Goal: Book appointment/travel/reservation

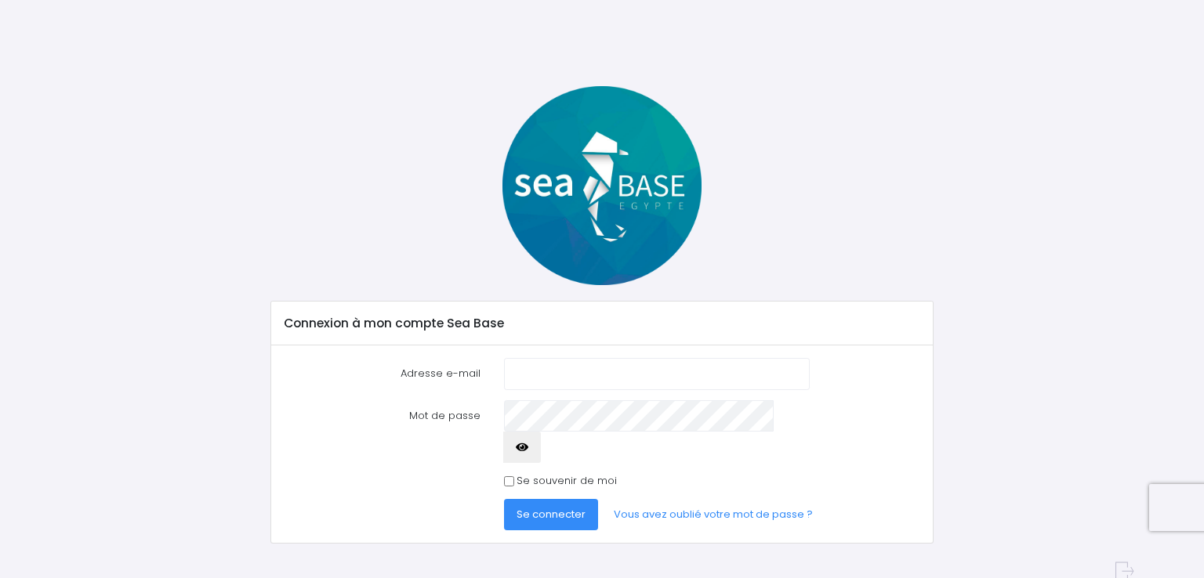
type input "[EMAIL_ADDRESS][DOMAIN_NAME]"
click at [535, 507] on span "Se connecter" at bounding box center [550, 514] width 69 height 15
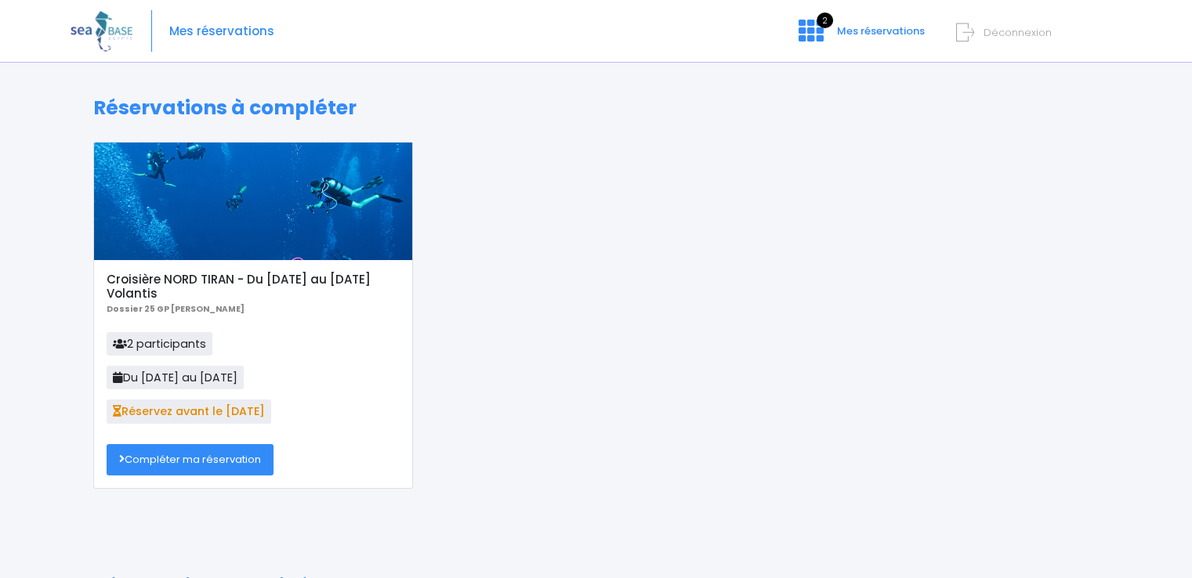
click at [213, 464] on link "Compléter ma réservation" at bounding box center [190, 459] width 167 height 31
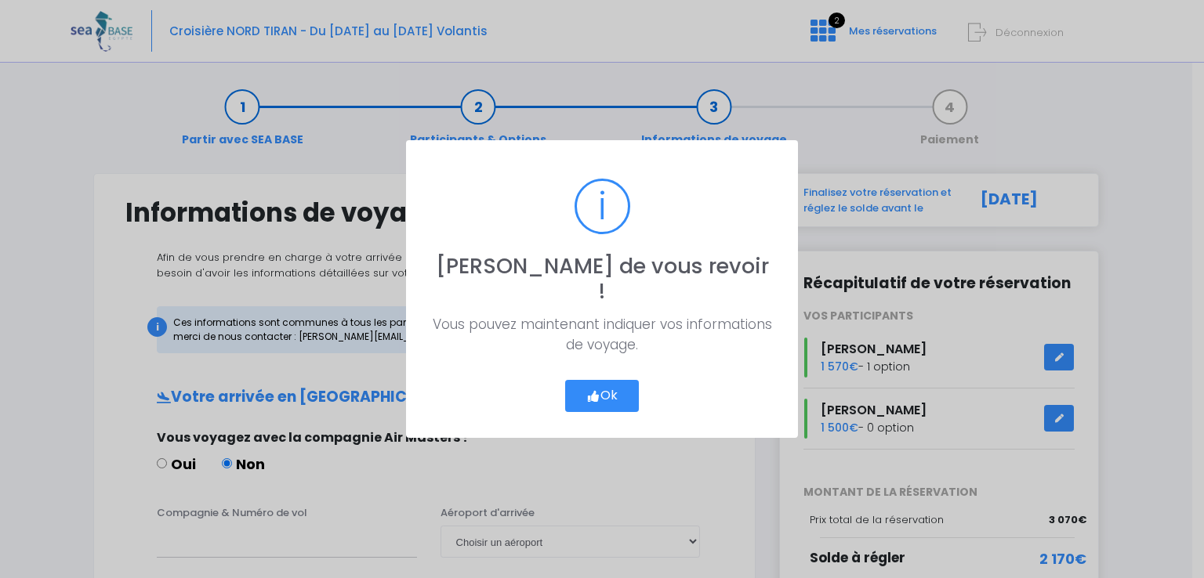
click at [602, 380] on button "Ok" at bounding box center [602, 396] width 74 height 33
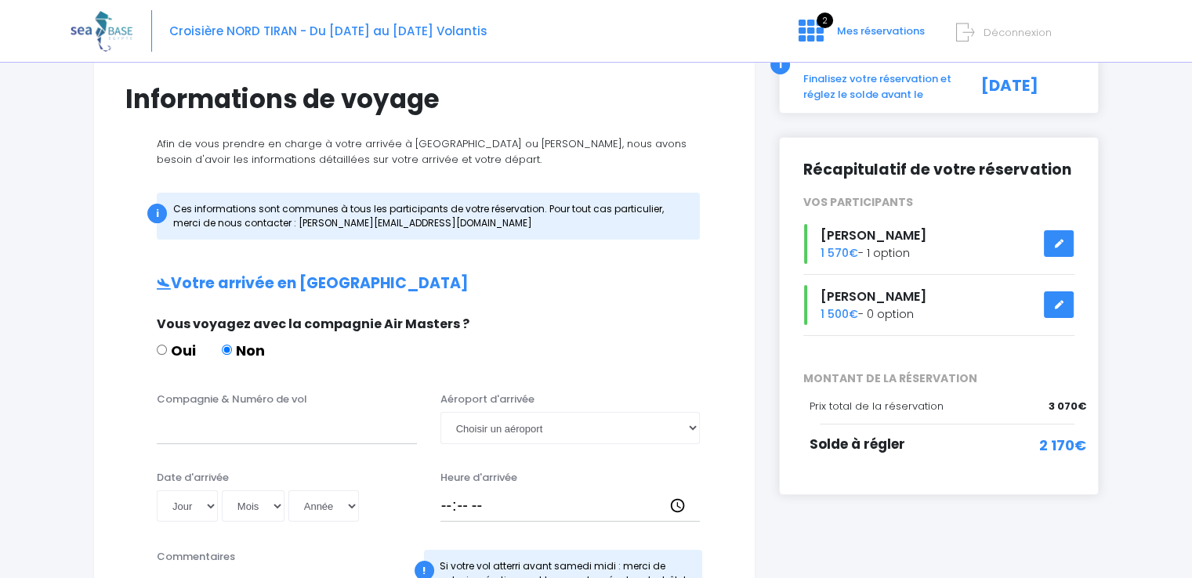
scroll to position [157, 0]
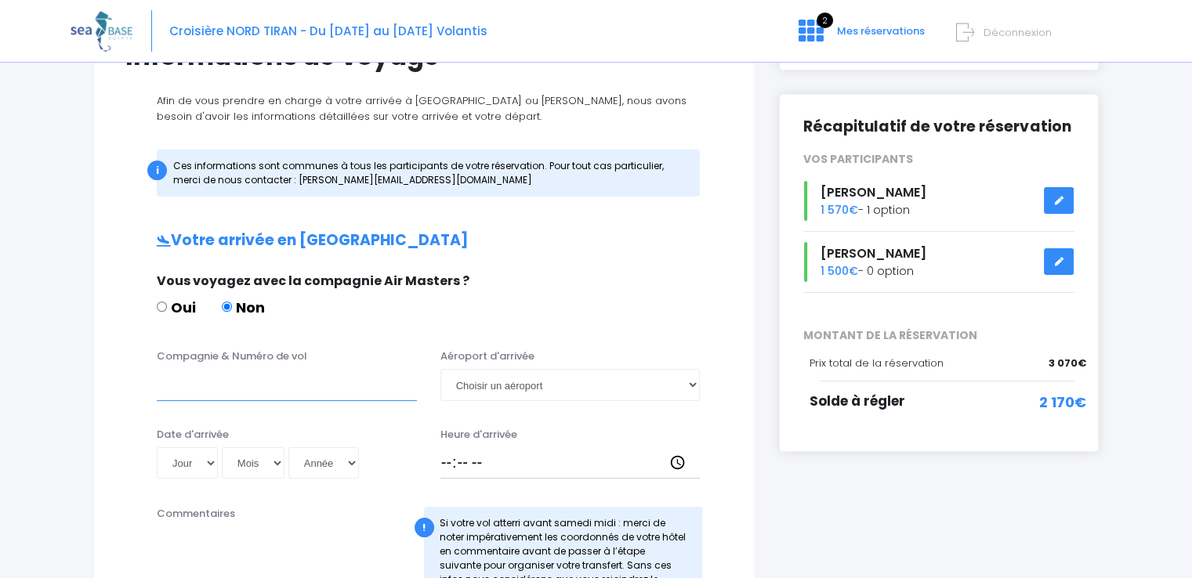
click at [175, 387] on input "Compagnie & Numéro de vol" at bounding box center [287, 384] width 260 height 31
type input "Transavia"
drag, startPoint x: 478, startPoint y: 386, endPoint x: 522, endPoint y: 380, distance: 44.2
click at [478, 386] on select "Choisir un aéroport Hurghada Marsa Alam" at bounding box center [570, 384] width 260 height 31
select select "Hurghada"
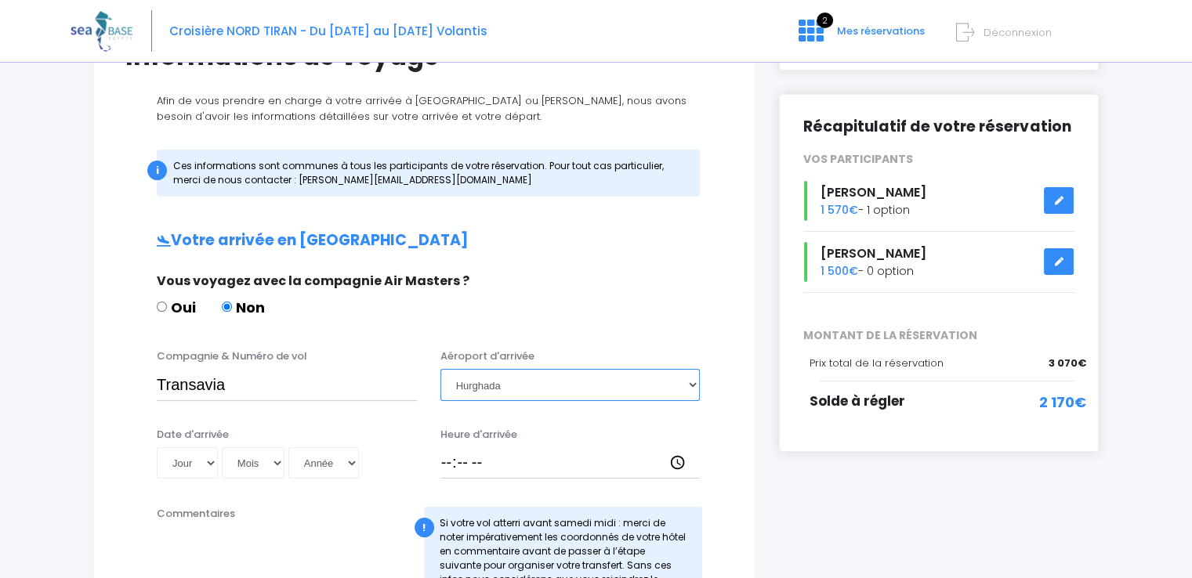
click at [440, 369] on select "Choisir un aéroport Hurghada Marsa Alam" at bounding box center [570, 384] width 260 height 31
click at [210, 462] on select "Jour 01 02 03 04 05 06 07 08 09 10 11 12 13 14 15 16 17 18 19 20 21 22 23 24 25…" at bounding box center [187, 462] width 61 height 31
select select "29"
click at [157, 447] on select "Jour 01 02 03 04 05 06 07 08 09 10 11 12 13 14 15 16 17 18 19 20 21 22 23 24 25…" at bounding box center [187, 462] width 61 height 31
click at [273, 462] on select "Mois 01 02 03 04 05 06 07 08 09 10 11 12" at bounding box center [253, 462] width 63 height 31
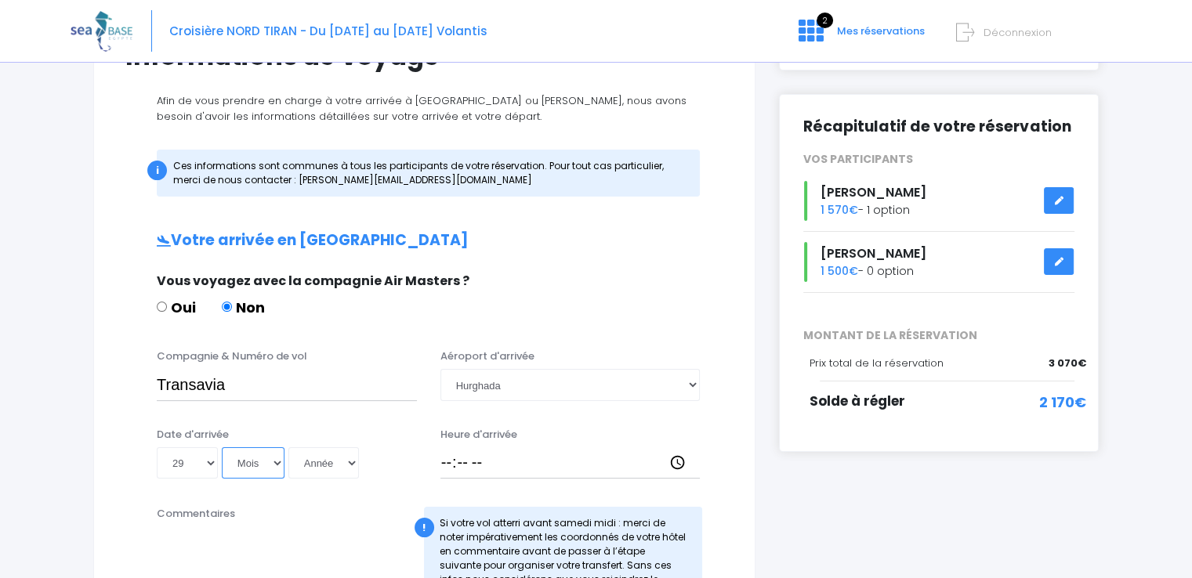
select select "11"
click at [222, 447] on select "Mois 01 02 03 04 05 06 07 08 09 10 11 12" at bounding box center [253, 462] width 63 height 31
click at [353, 461] on select "Année 2045 2044 2043 2042 2041 2040 2039 2038 2037 2036 2035 2034 2033 2032 203…" at bounding box center [323, 462] width 71 height 31
select select "2025"
click at [288, 447] on select "Année 2045 2044 2043 2042 2041 2040 2039 2038 2037 2036 2035 2034 2033 2032 203…" at bounding box center [323, 462] width 71 height 31
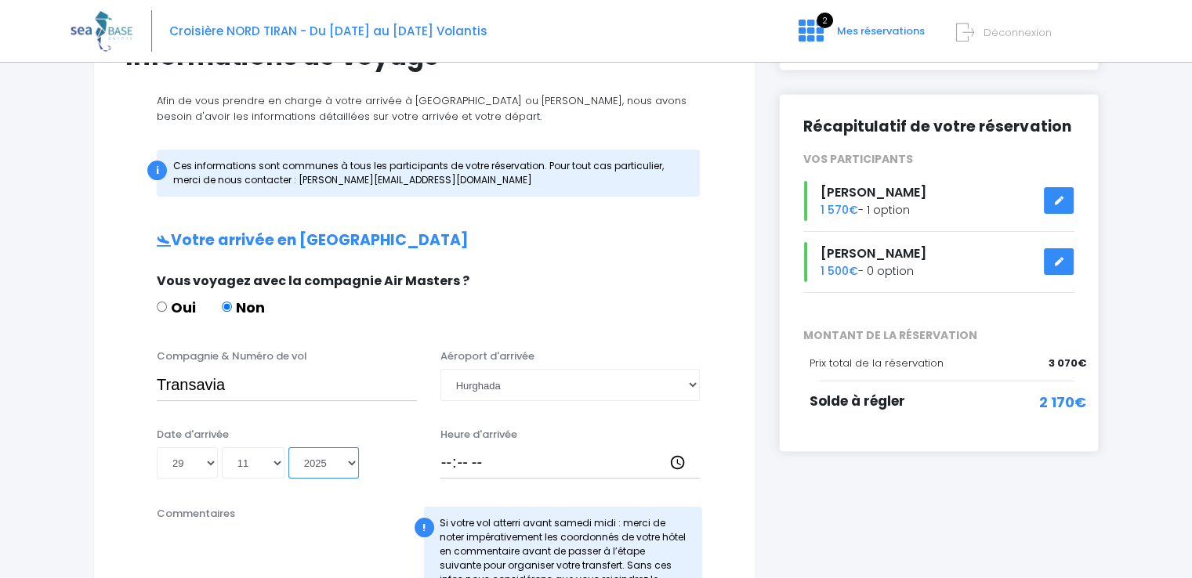
type input "2025-11-29"
click at [464, 463] on input "Heure d'arrivée" at bounding box center [570, 462] width 260 height 31
click at [443, 463] on input "Heure d'arrivée" at bounding box center [570, 462] width 260 height 31
type input "14:45"
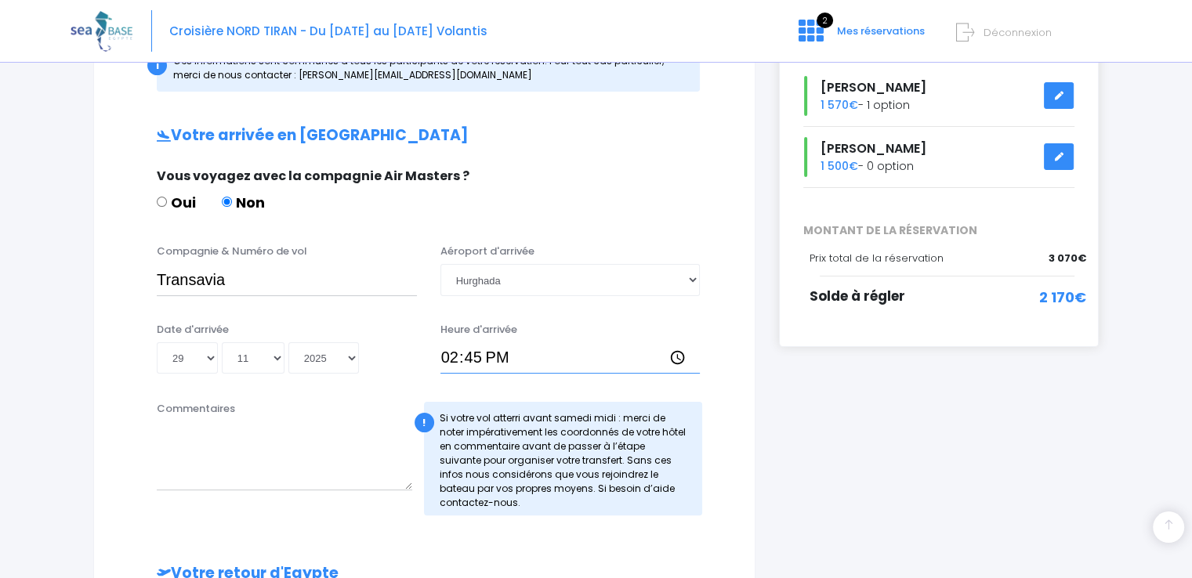
scroll to position [235, 0]
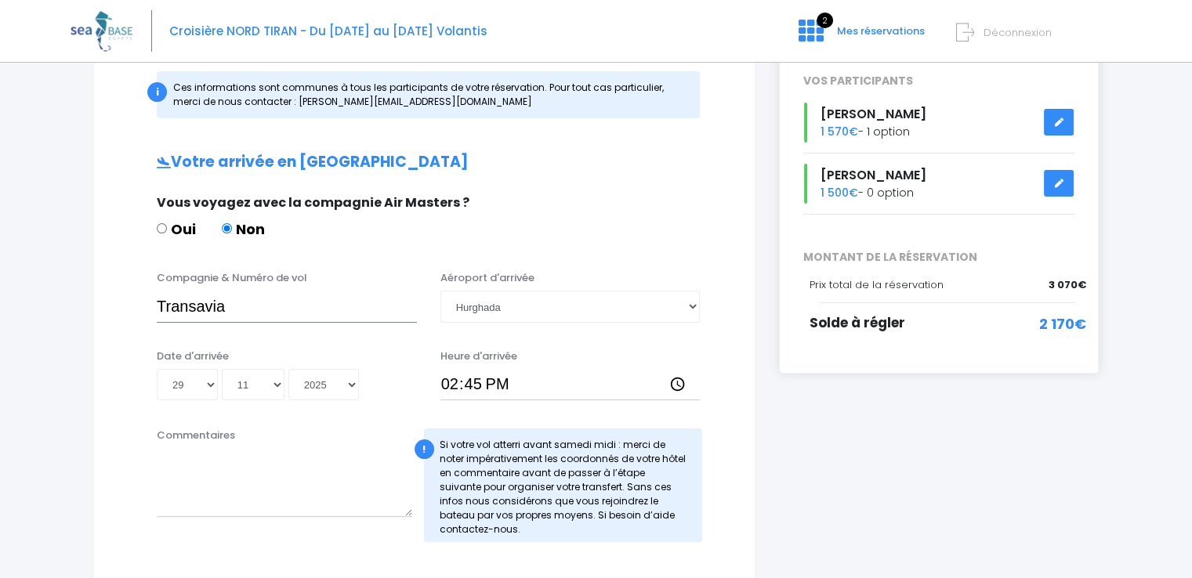
click at [233, 306] on input "Transavia" at bounding box center [287, 306] width 260 height 31
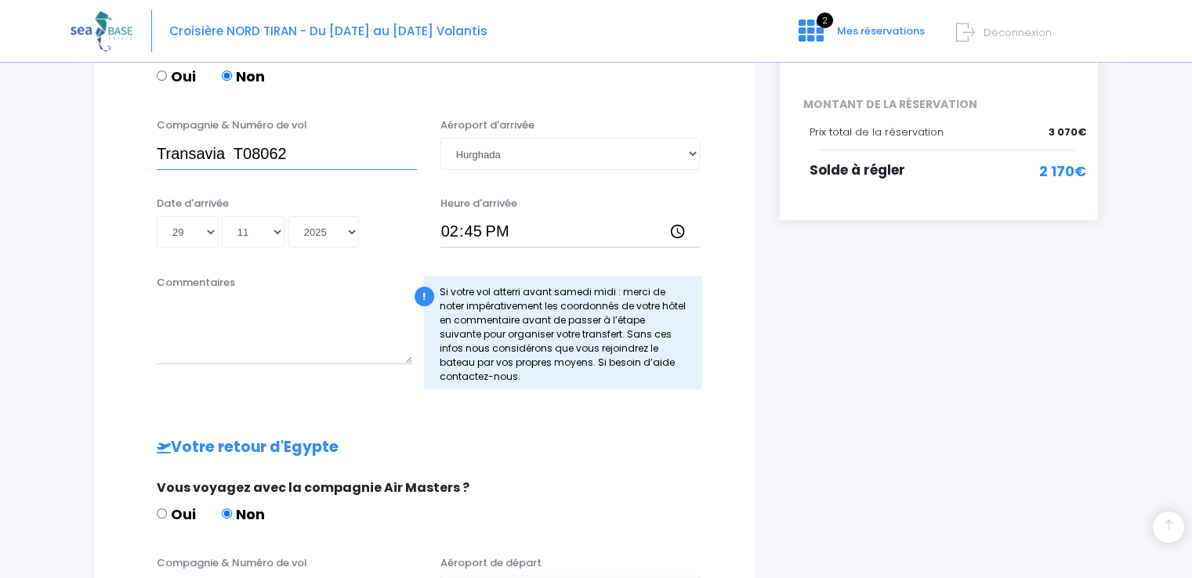
scroll to position [392, 0]
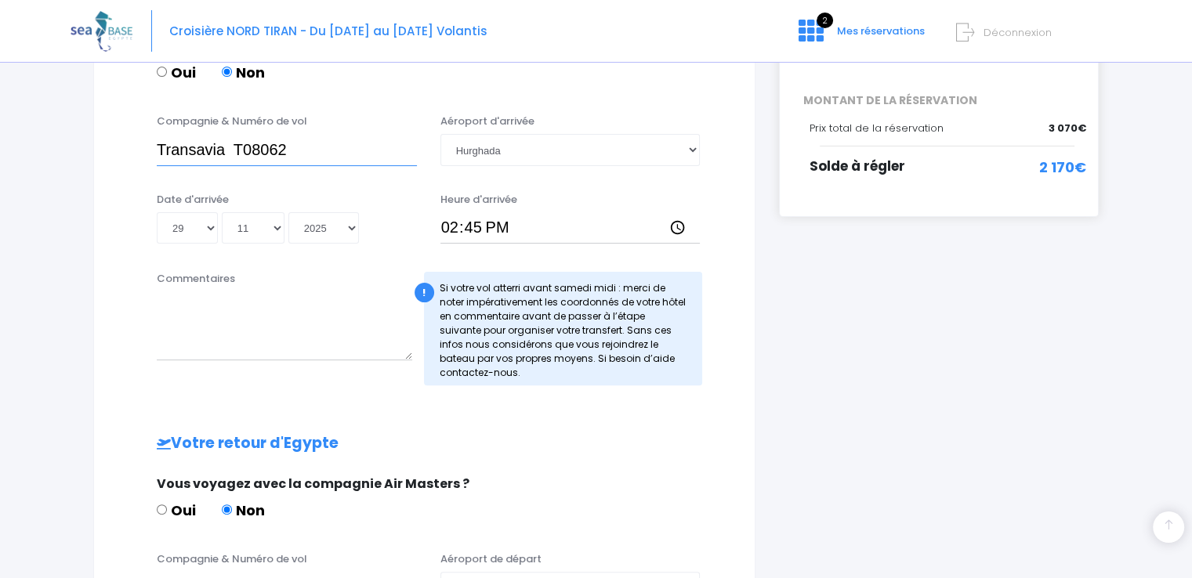
type input "Transavia T08062"
click at [410, 361] on div "Commentaires" at bounding box center [284, 328] width 279 height 114
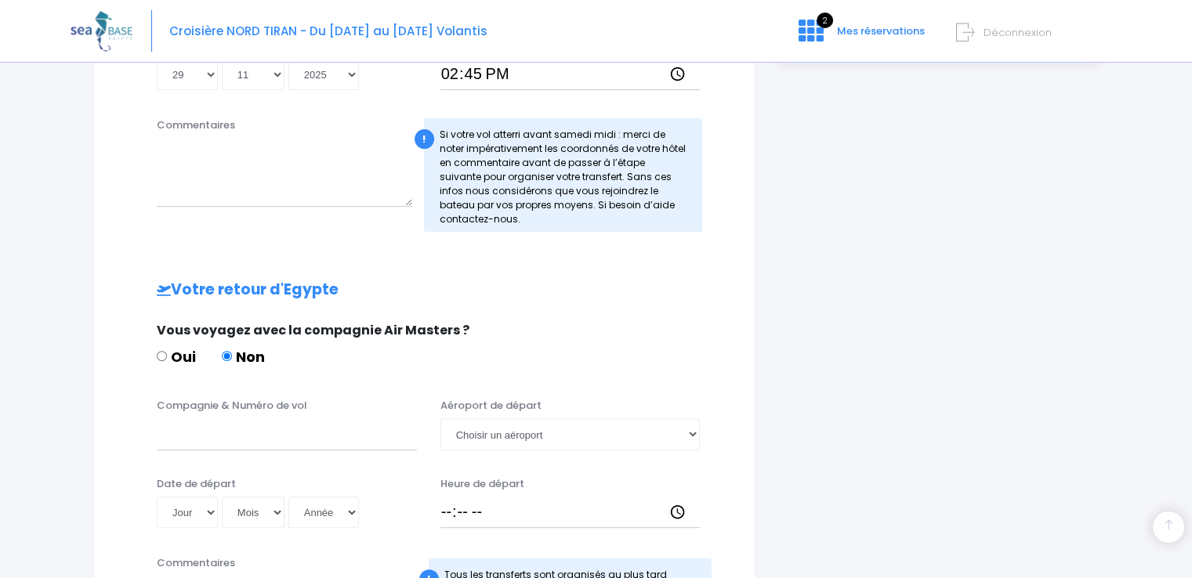
scroll to position [548, 0]
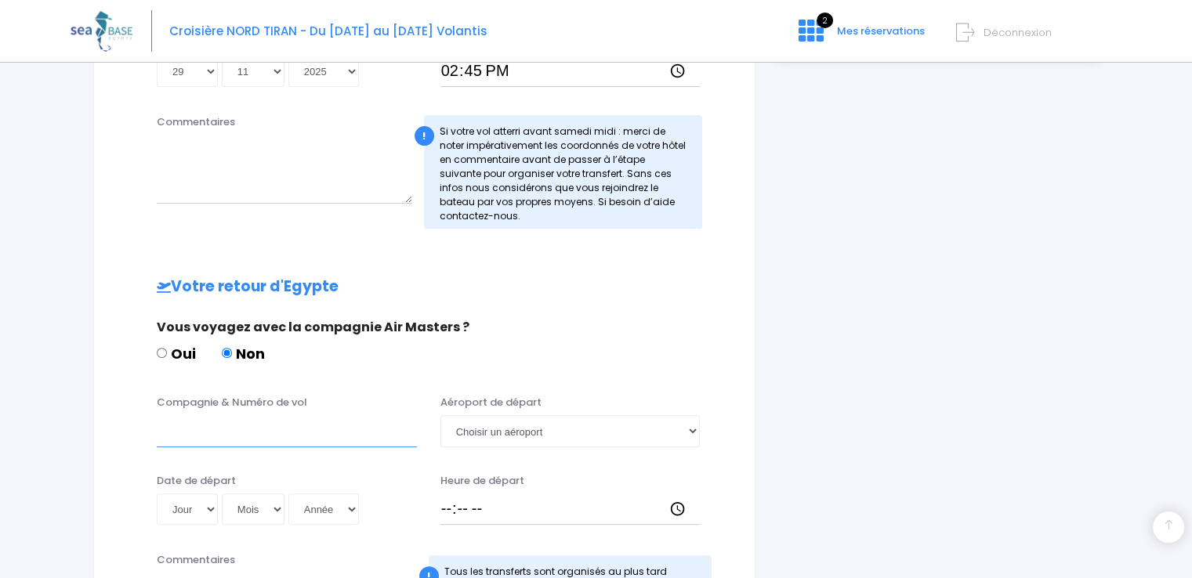
click at [179, 432] on input "Compagnie & Numéro de vol" at bounding box center [287, 430] width 260 height 31
type input "Transavia T08063"
click at [207, 507] on select "Jour 01 02 03 04 05 06 07 08 09 10 11 12 13 14 15 16 17 18 19 20 21 22 23 24 25…" at bounding box center [187, 509] width 61 height 31
select select "06"
click at [157, 494] on select "Jour 01 02 03 04 05 06 07 08 09 10 11 12 13 14 15 16 17 18 19 20 21 22 23 24 25…" at bounding box center [187, 509] width 61 height 31
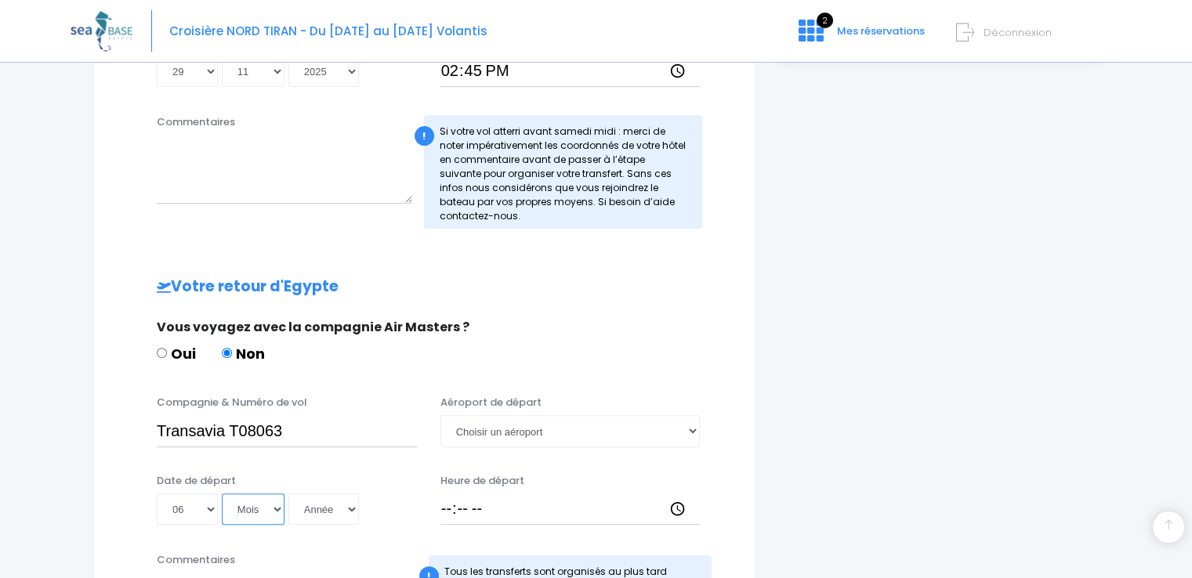
click at [276, 508] on select "Mois 01 02 03 04 05 06 07 08 09 10 11 12" at bounding box center [253, 509] width 63 height 31
select select "12"
click at [222, 494] on select "Mois 01 02 03 04 05 06 07 08 09 10 11 12" at bounding box center [253, 509] width 63 height 31
click at [349, 508] on select "Année 2045 2044 2043 2042 2041 2040 2039 2038 2037 2036 2035 2034 2033 2032 203…" at bounding box center [323, 509] width 71 height 31
select select "2025"
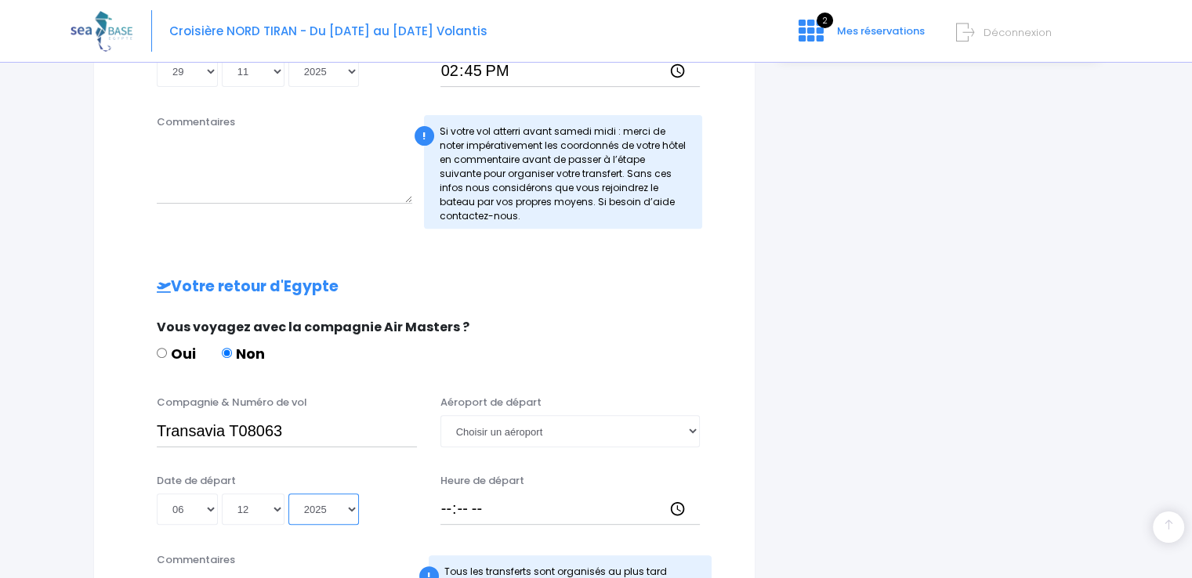
click at [288, 494] on select "Année 2045 2044 2043 2042 2041 2040 2039 2038 2037 2036 2035 2034 2033 2032 203…" at bounding box center [323, 509] width 71 height 31
type input "2025-12-06"
click at [445, 507] on input "Heure de départ" at bounding box center [570, 509] width 260 height 31
type input "15:40"
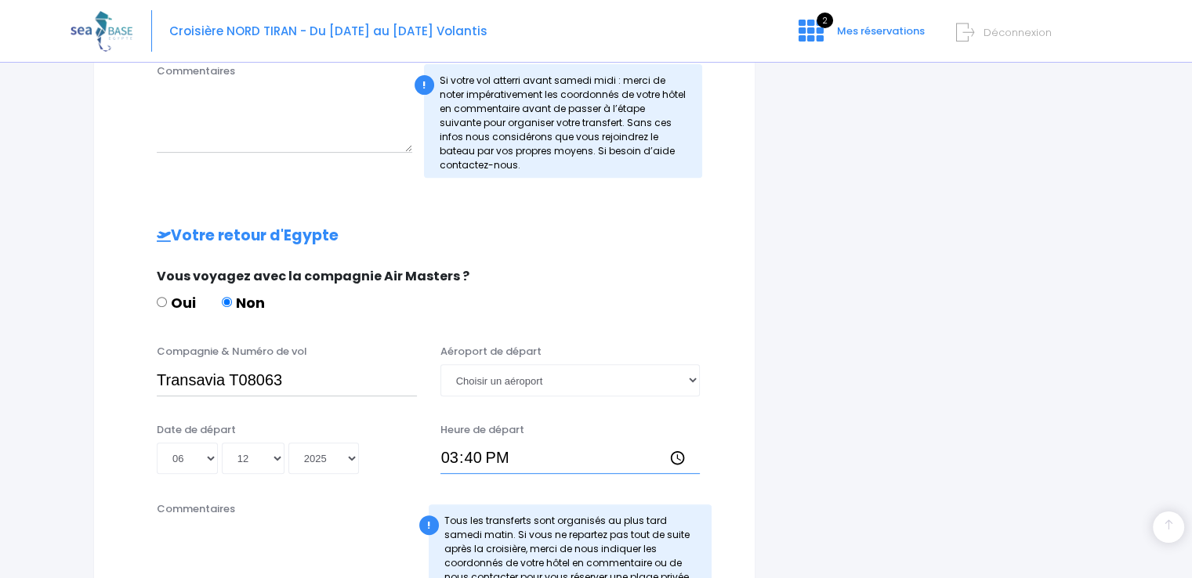
scroll to position [627, 0]
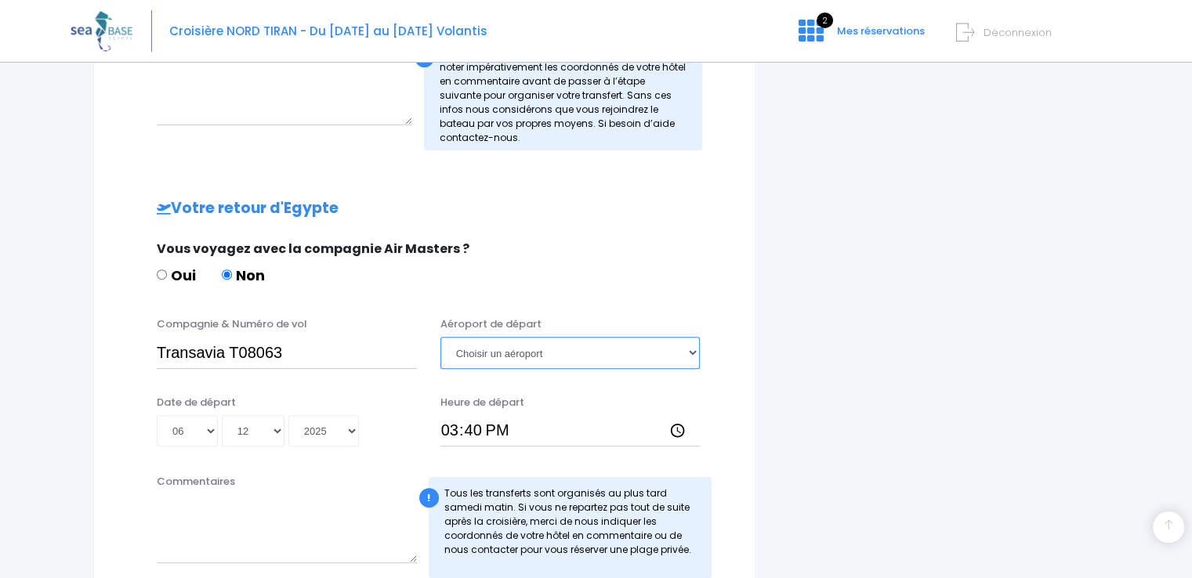
click at [692, 352] on select "Choisir un aéroport Hurghada Marsa Alam" at bounding box center [570, 352] width 260 height 31
select select "Hurghada"
click at [440, 337] on select "Choisir un aéroport Hurghada Marsa Alam" at bounding box center [570, 352] width 260 height 31
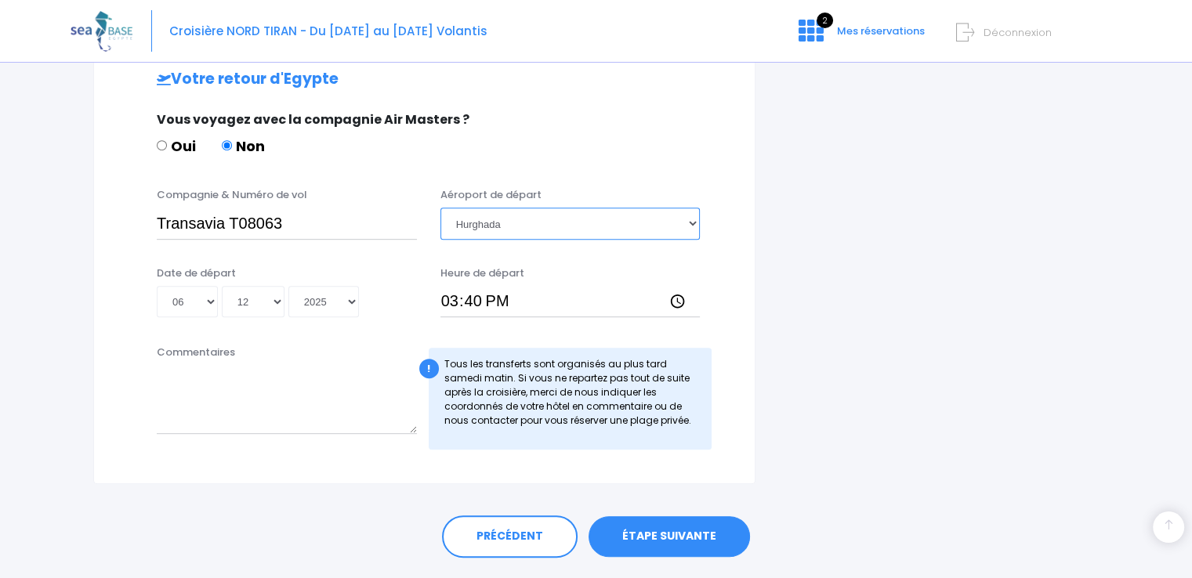
scroll to position [784, 0]
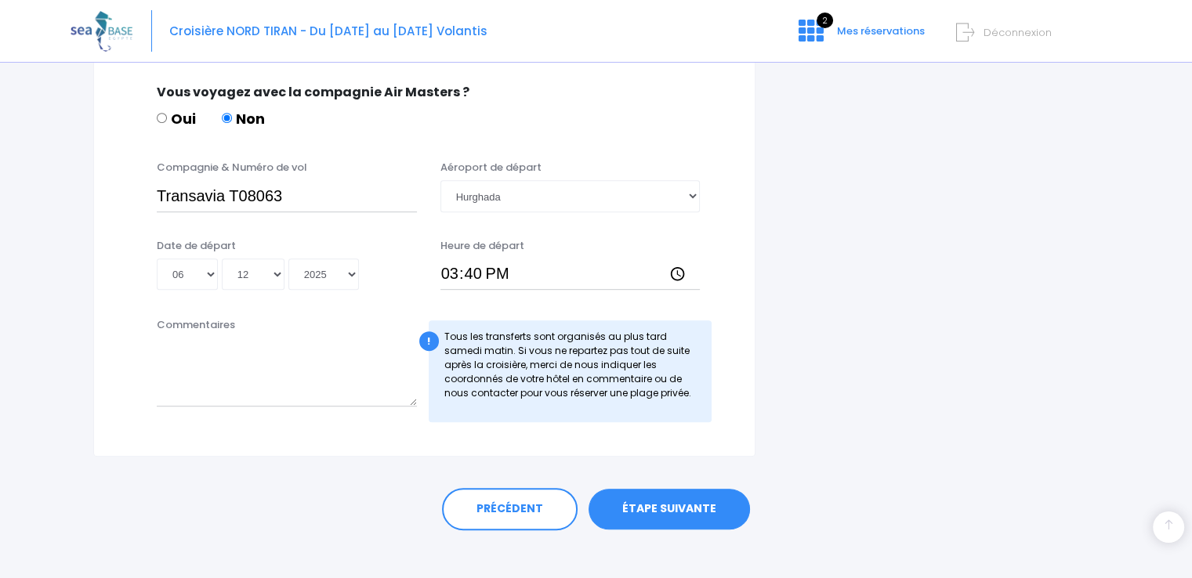
click at [632, 511] on link "ÉTAPE SUIVANTE" at bounding box center [668, 509] width 161 height 41
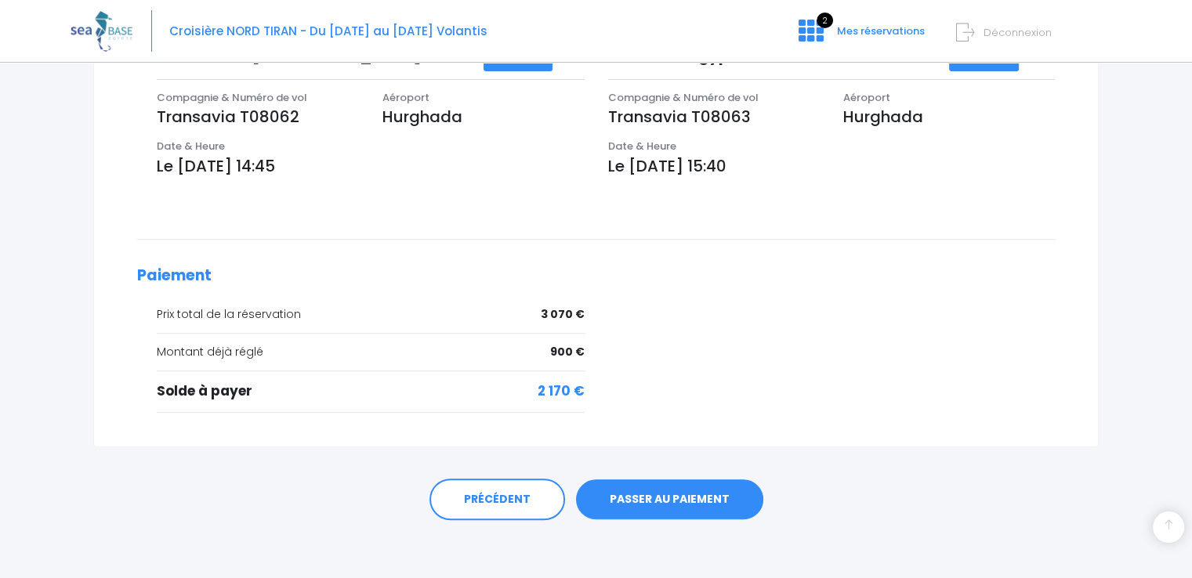
scroll to position [564, 0]
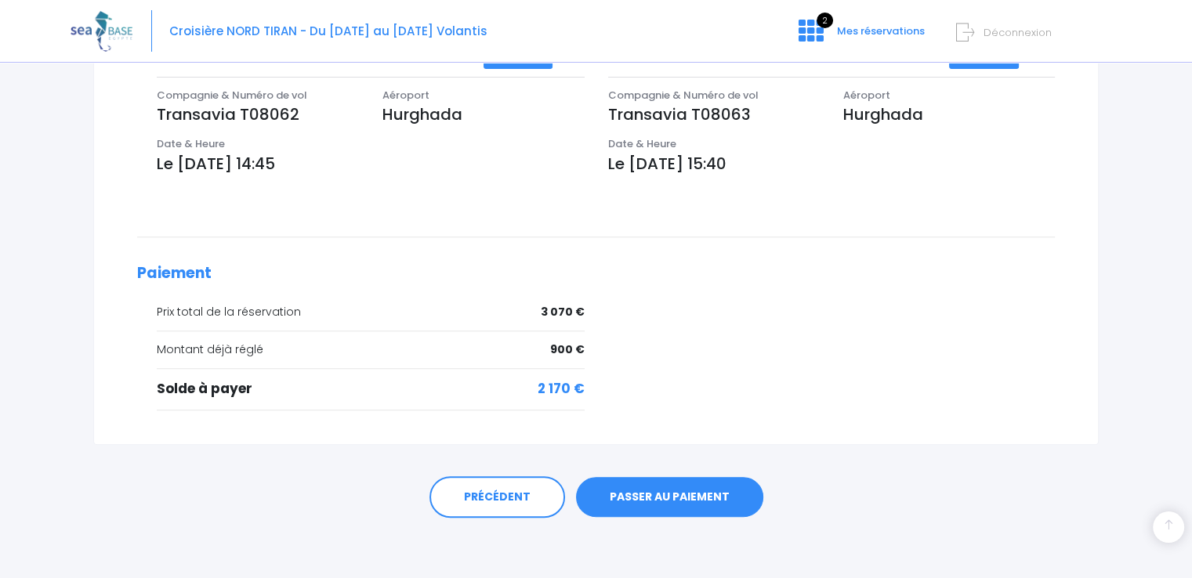
click at [661, 493] on link "PASSER AU PAIEMENT" at bounding box center [669, 497] width 187 height 41
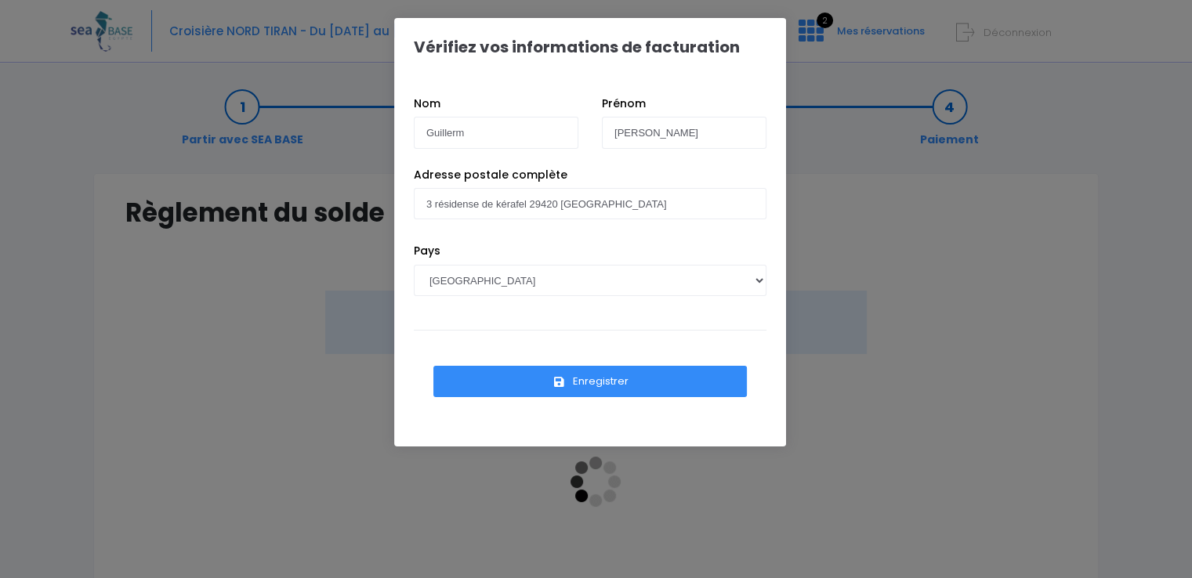
click at [592, 383] on button "Enregistrer" at bounding box center [589, 381] width 313 height 31
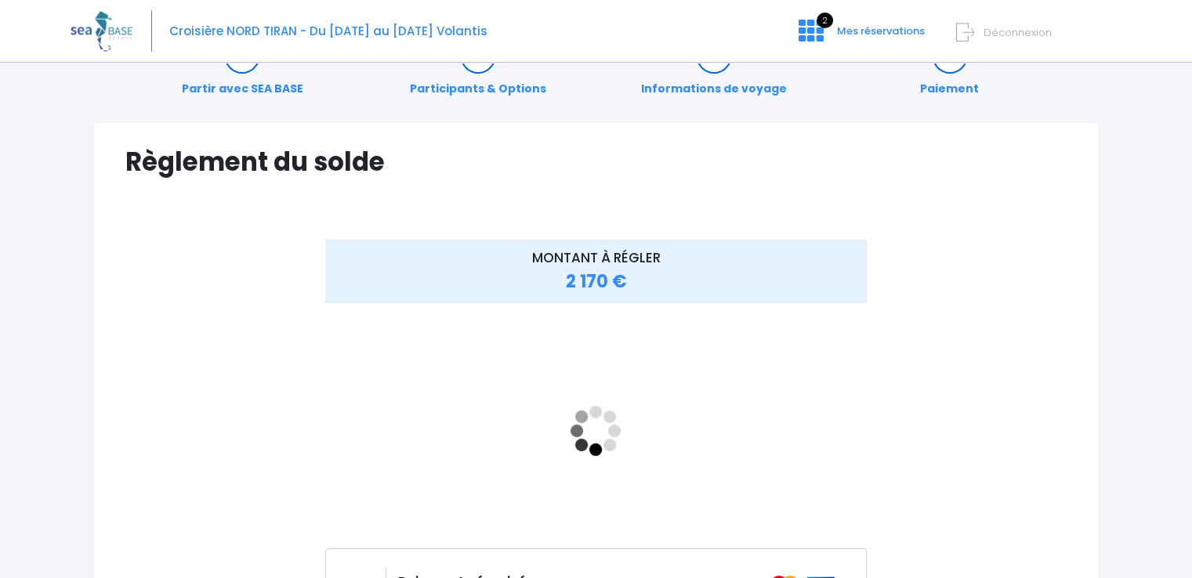
scroll to position [78, 0]
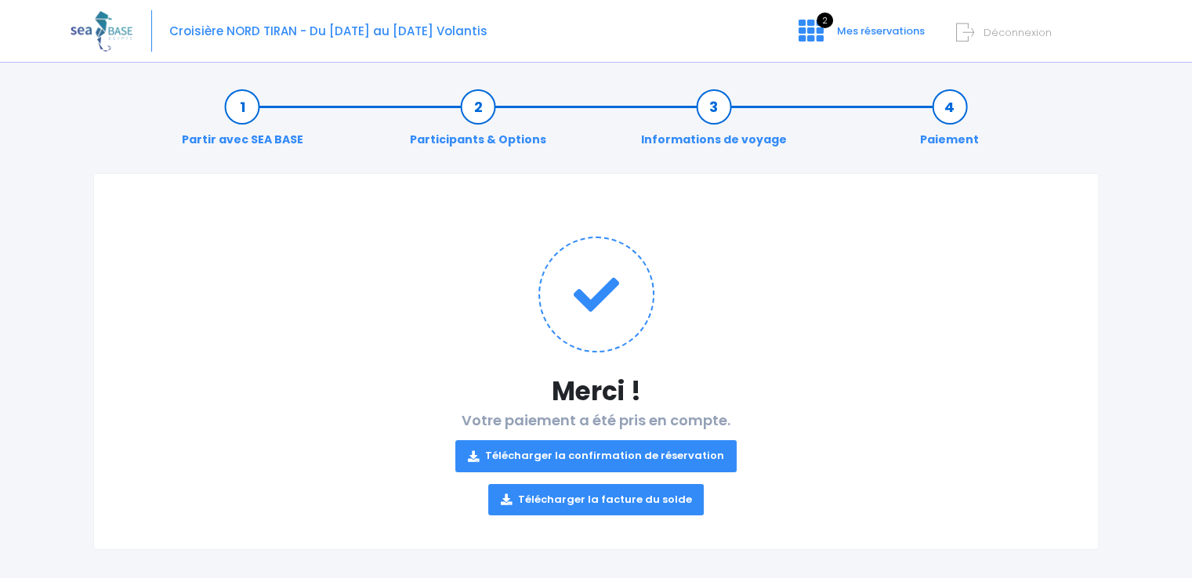
click at [611, 454] on link "Télécharger la confirmation de réservation" at bounding box center [595, 455] width 281 height 31
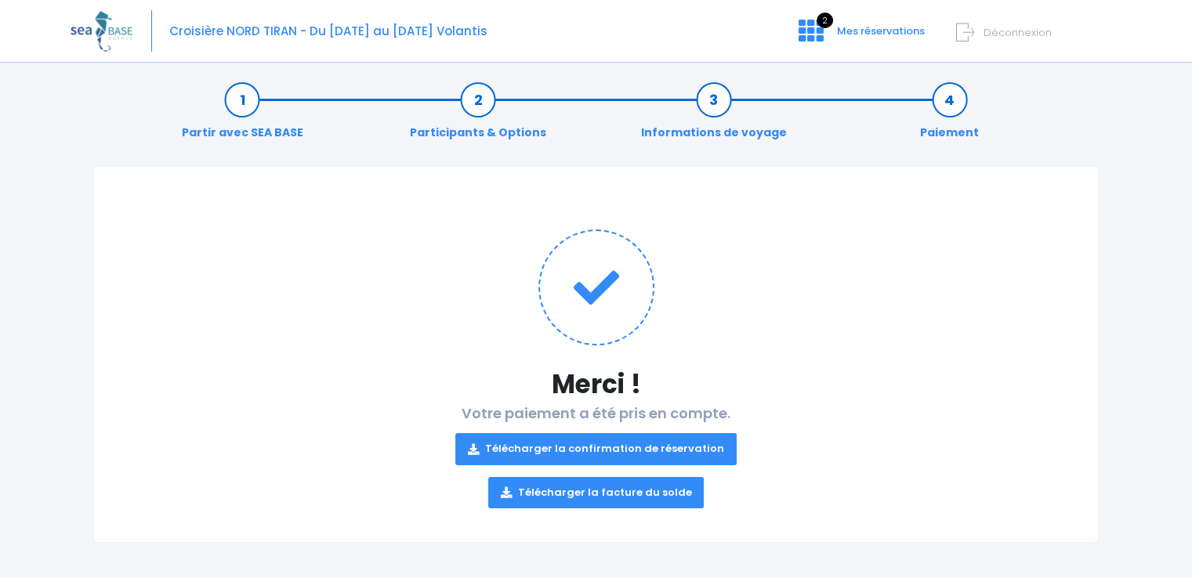
scroll to position [9, 0]
